Goal: Information Seeking & Learning: Learn about a topic

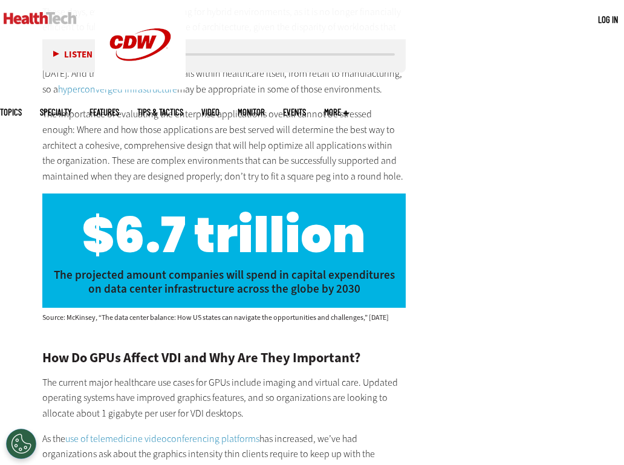
scroll to position [1907, 0]
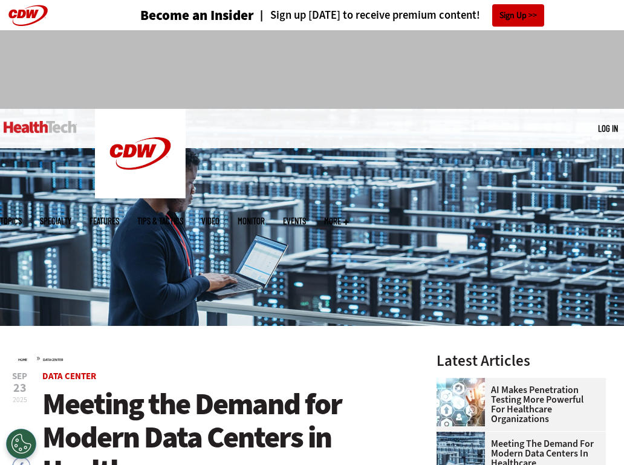
click at [291, 374] on span "Data Center" at bounding box center [223, 376] width 363 height 9
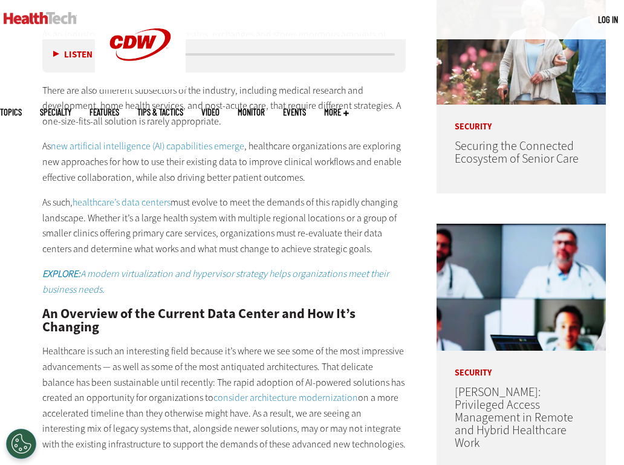
scroll to position [636, 0]
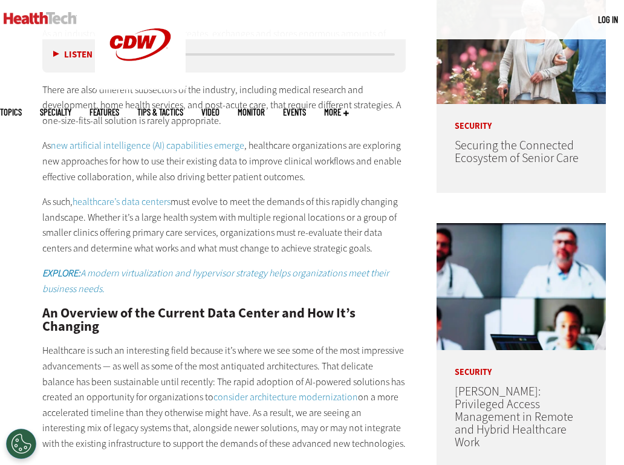
click at [334, 166] on p "As new artificial intelligence (AI) capabilities emerge , healthcare organizati…" at bounding box center [223, 161] width 363 height 47
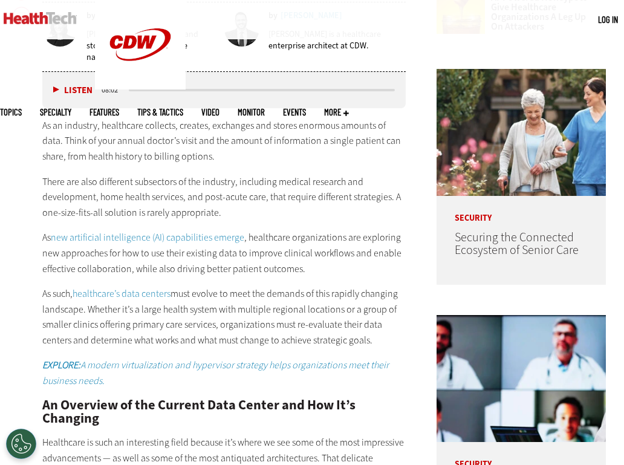
scroll to position [539, 0]
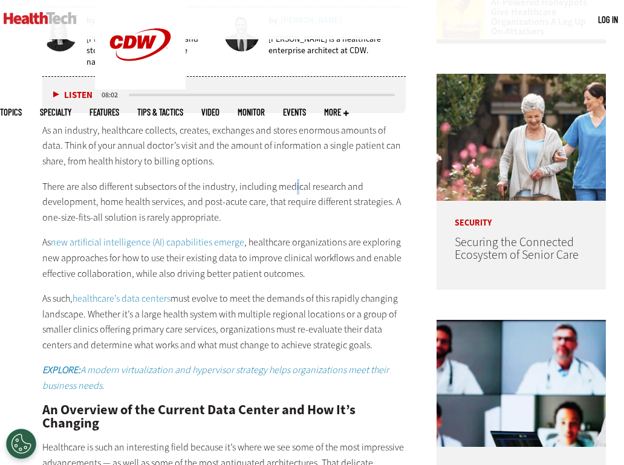
drag, startPoint x: 335, startPoint y: 230, endPoint x: 295, endPoint y: 173, distance: 68.6
click at [295, 173] on div "As an industry, healthcare collects, creates, exchanges and stores enormous amo…" at bounding box center [223, 415] width 363 height 584
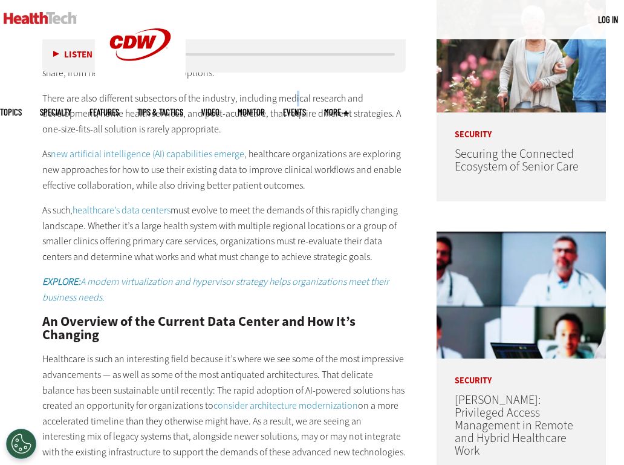
scroll to position [631, 0]
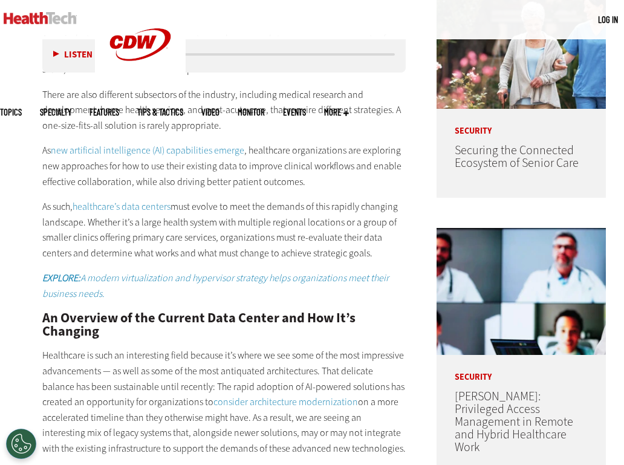
click at [295, 173] on p "As new artificial intelligence (AI) capabilities emerge , healthcare organizati…" at bounding box center [223, 166] width 363 height 47
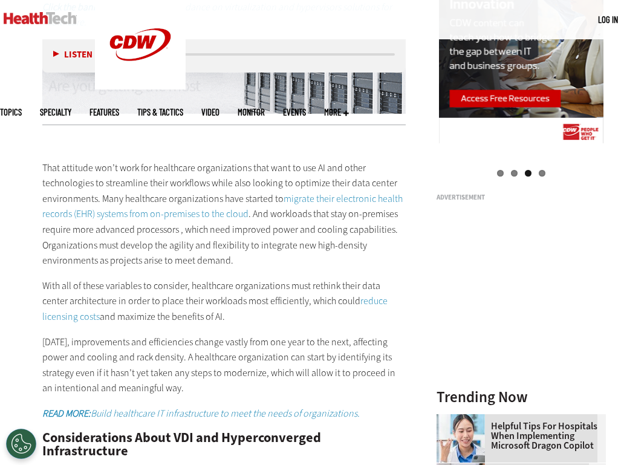
scroll to position [1216, 0]
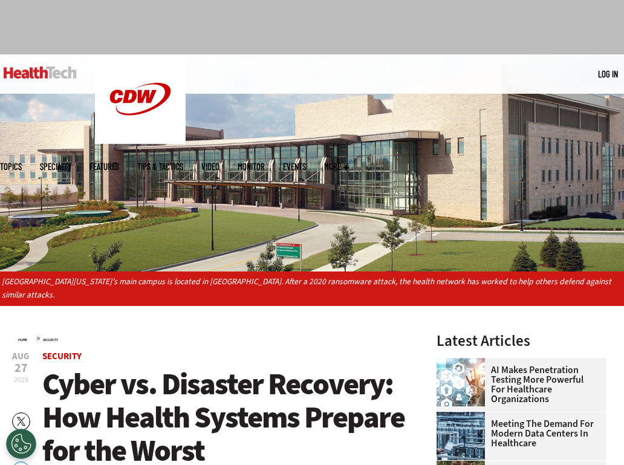
scroll to position [51, 0]
